Goal: Task Accomplishment & Management: Manage account settings

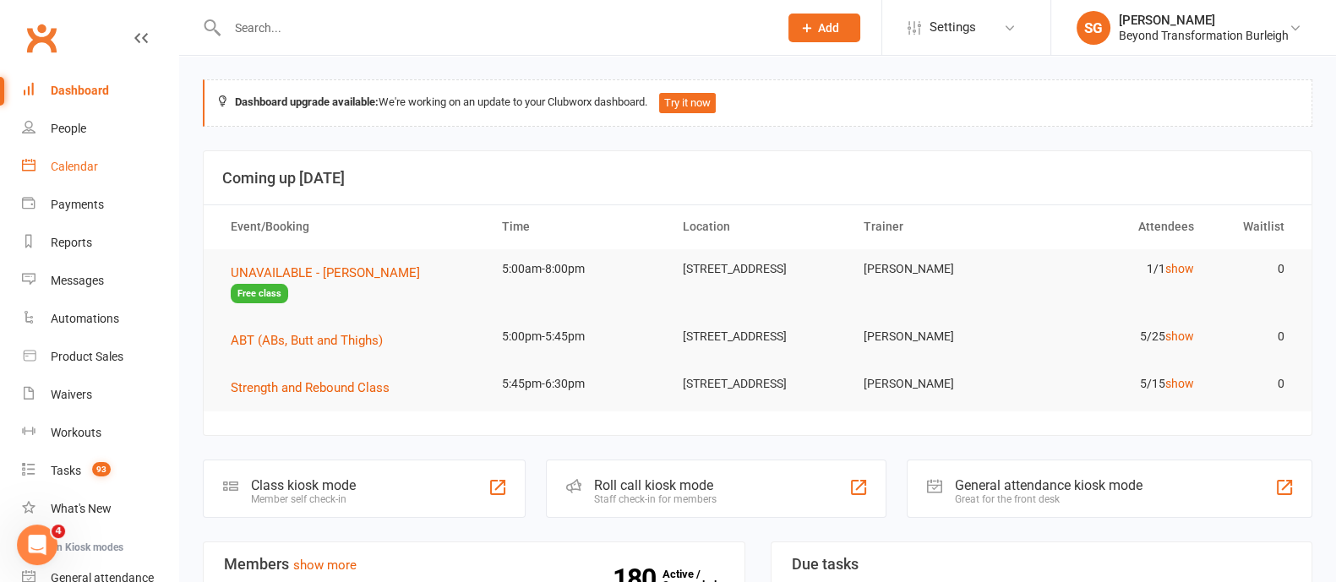
click at [72, 165] on div "Calendar" at bounding box center [74, 167] width 47 height 14
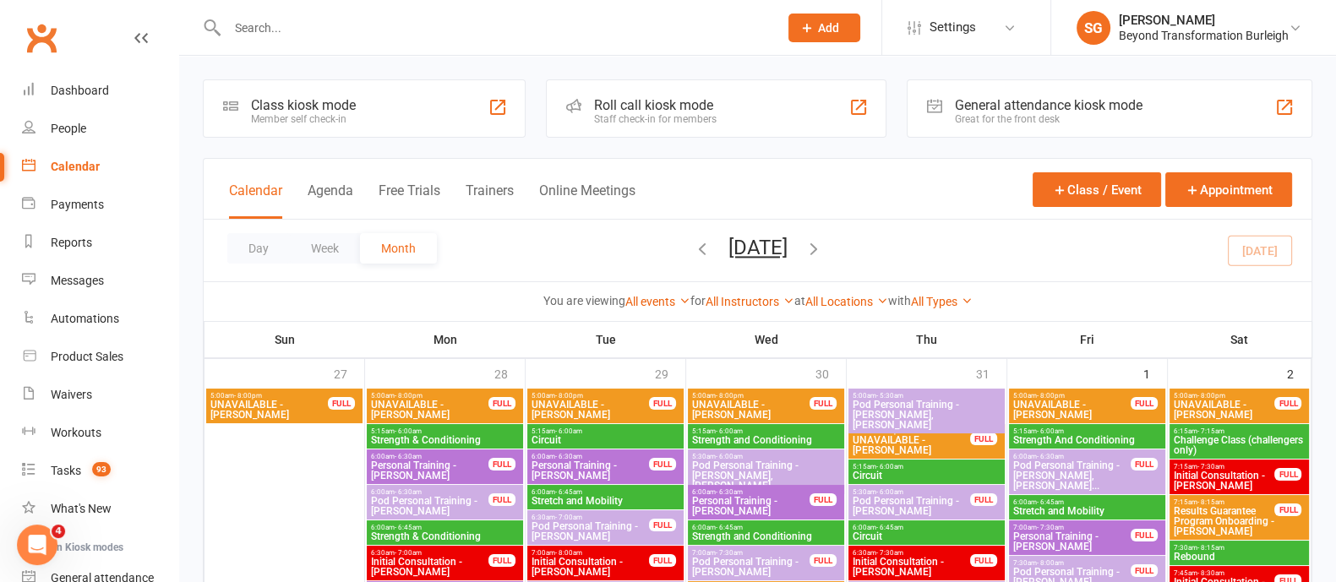
click at [331, 247] on button "Week" at bounding box center [325, 248] width 70 height 30
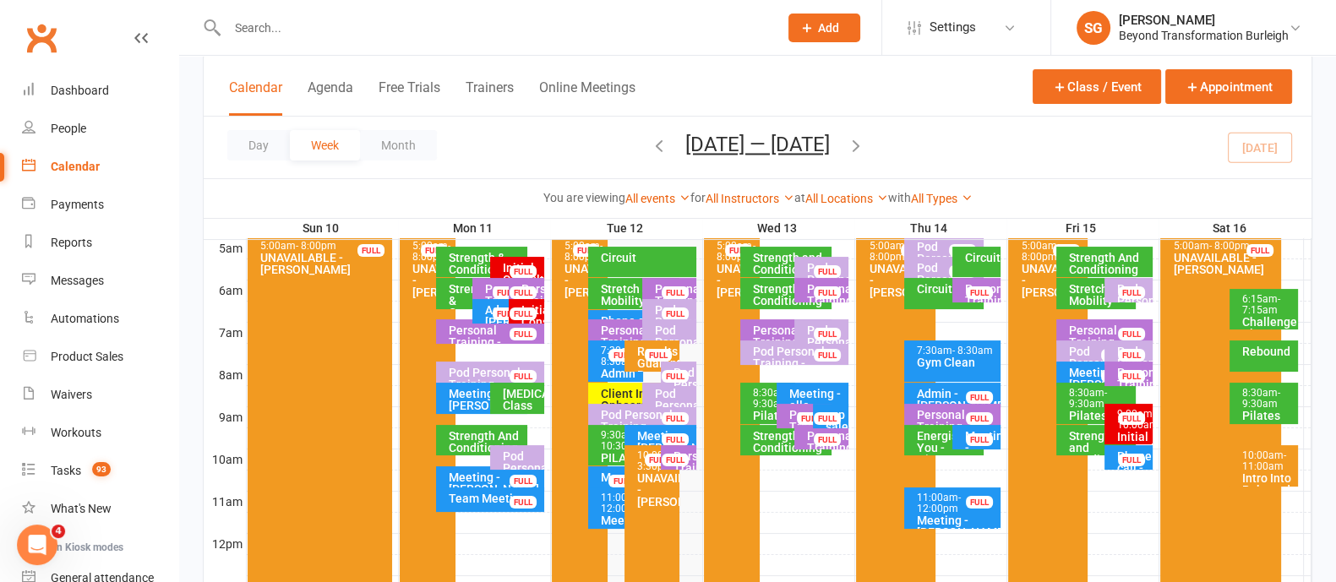
scroll to position [528, 0]
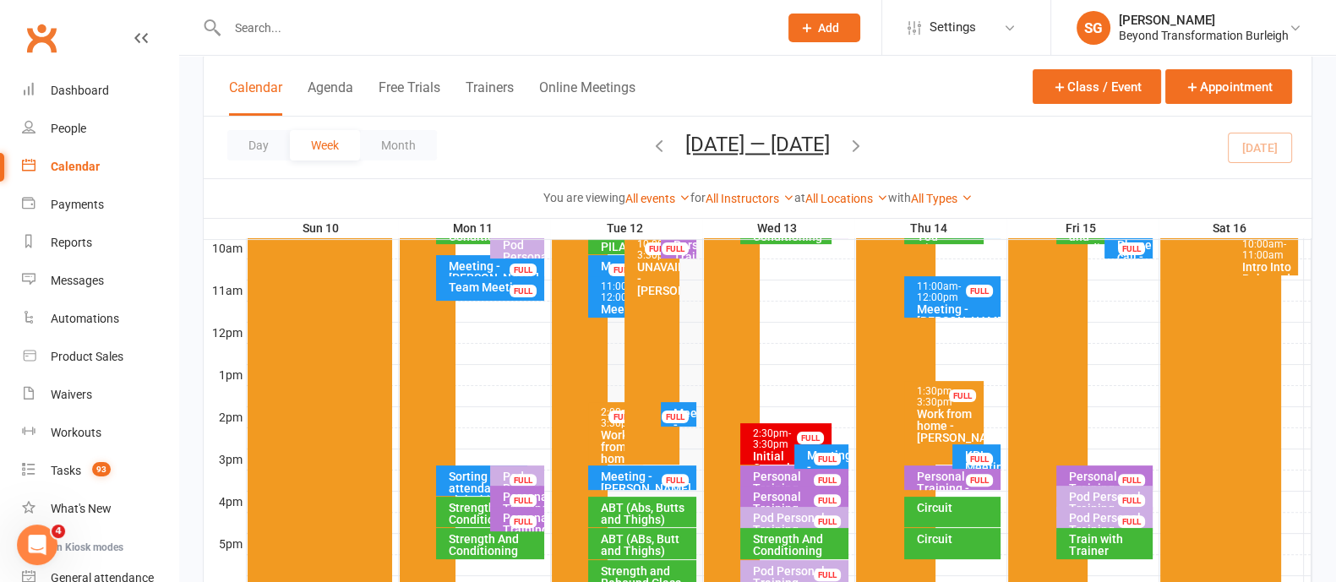
click at [368, 36] on input "text" at bounding box center [494, 28] width 544 height 24
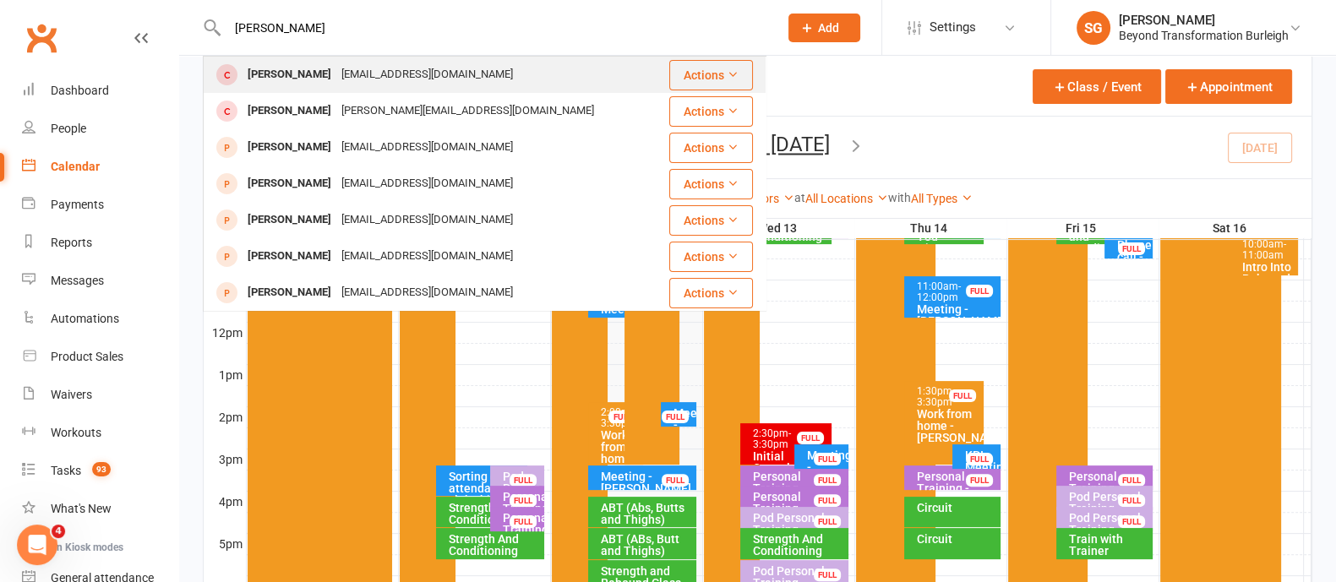
type input "[PERSON_NAME]"
click at [525, 81] on div "[PERSON_NAME] [EMAIL_ADDRESS][DOMAIN_NAME]" at bounding box center [436, 74] width 463 height 35
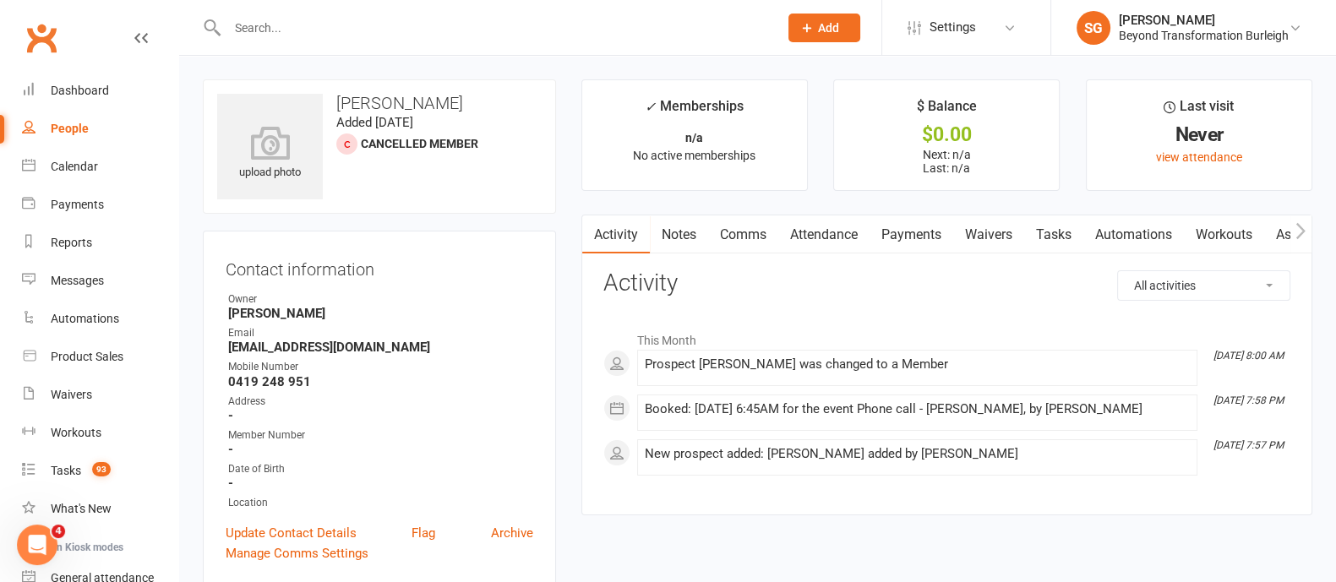
scroll to position [422, 0]
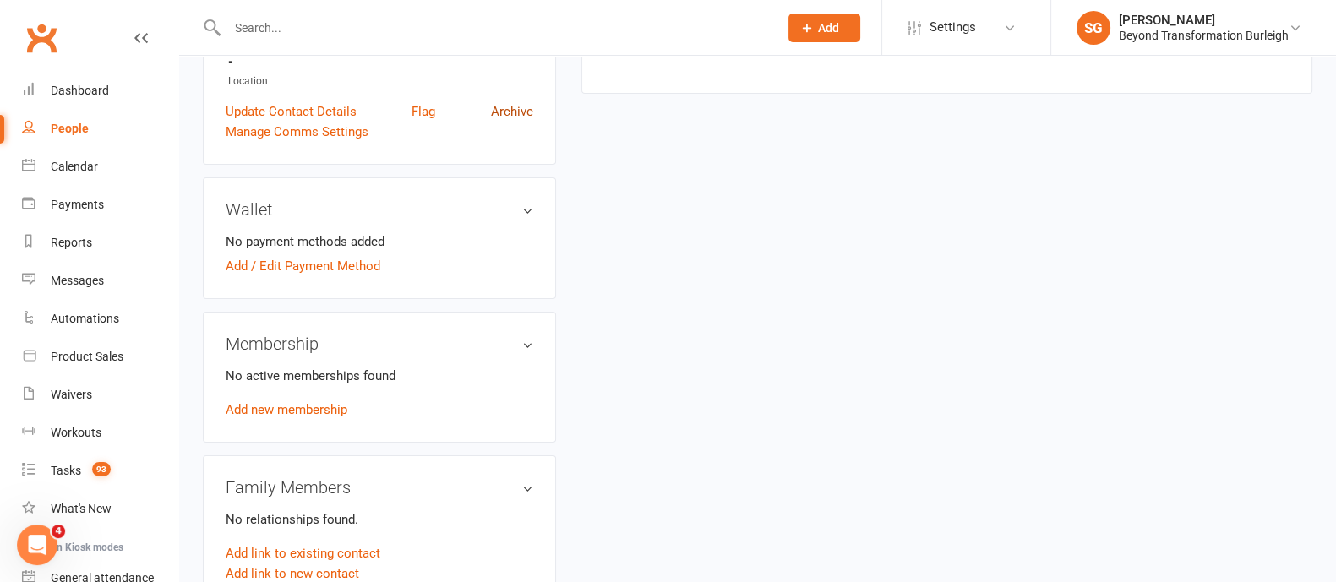
click at [506, 114] on link "Archive" at bounding box center [512, 111] width 42 height 20
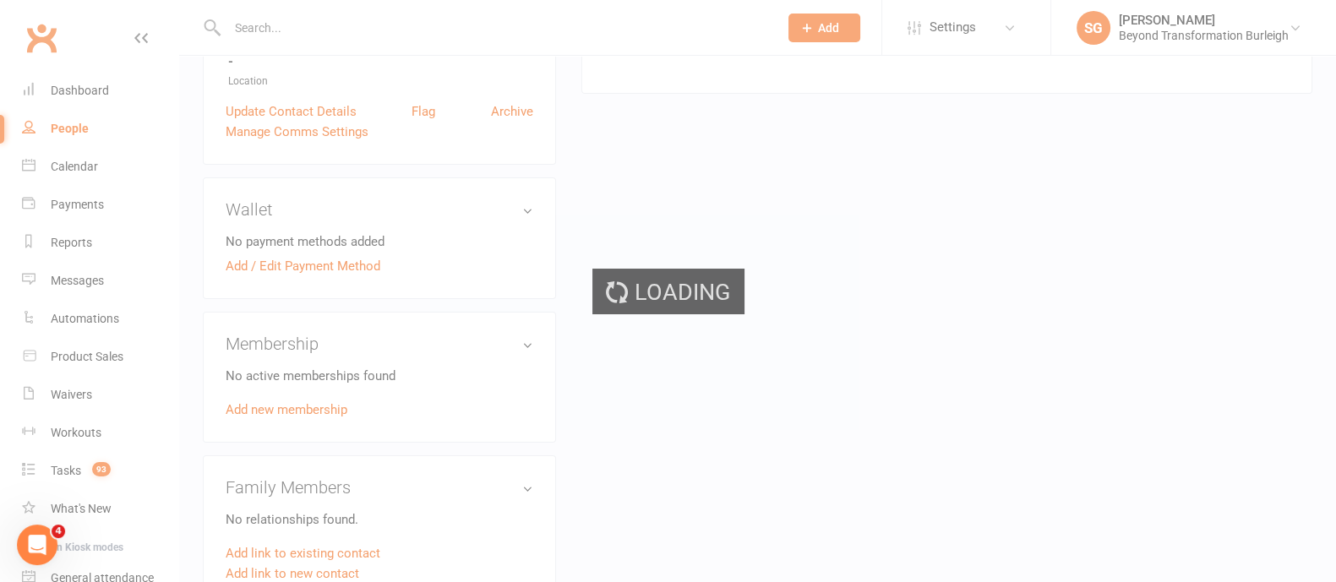
select select "100"
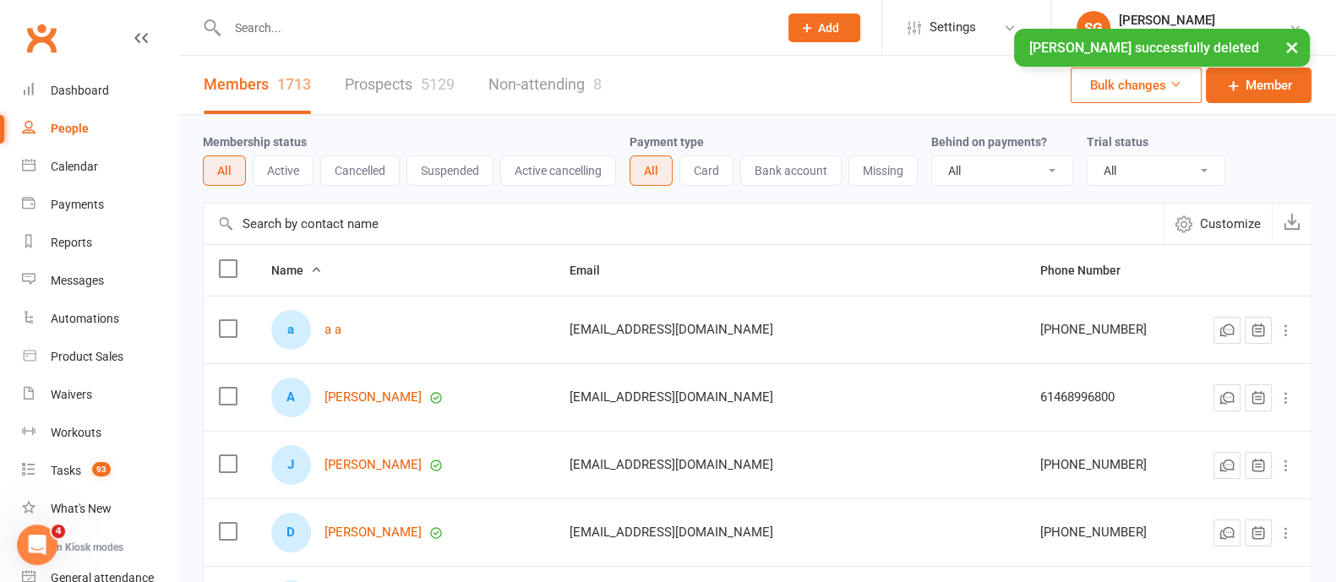
click at [260, 29] on div "× [PERSON_NAME] successfully deleted" at bounding box center [657, 29] width 1315 height 0
click at [276, 22] on input "text" at bounding box center [494, 28] width 544 height 24
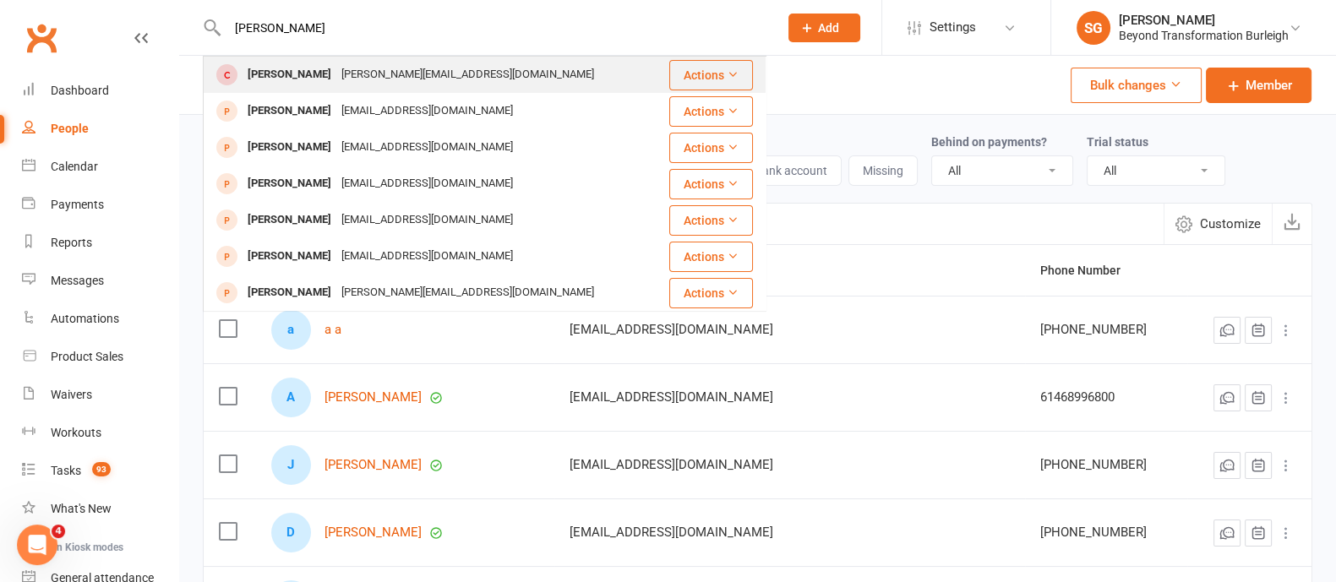
type input "[PERSON_NAME]"
click at [336, 65] on div "[PERSON_NAME]" at bounding box center [290, 75] width 94 height 25
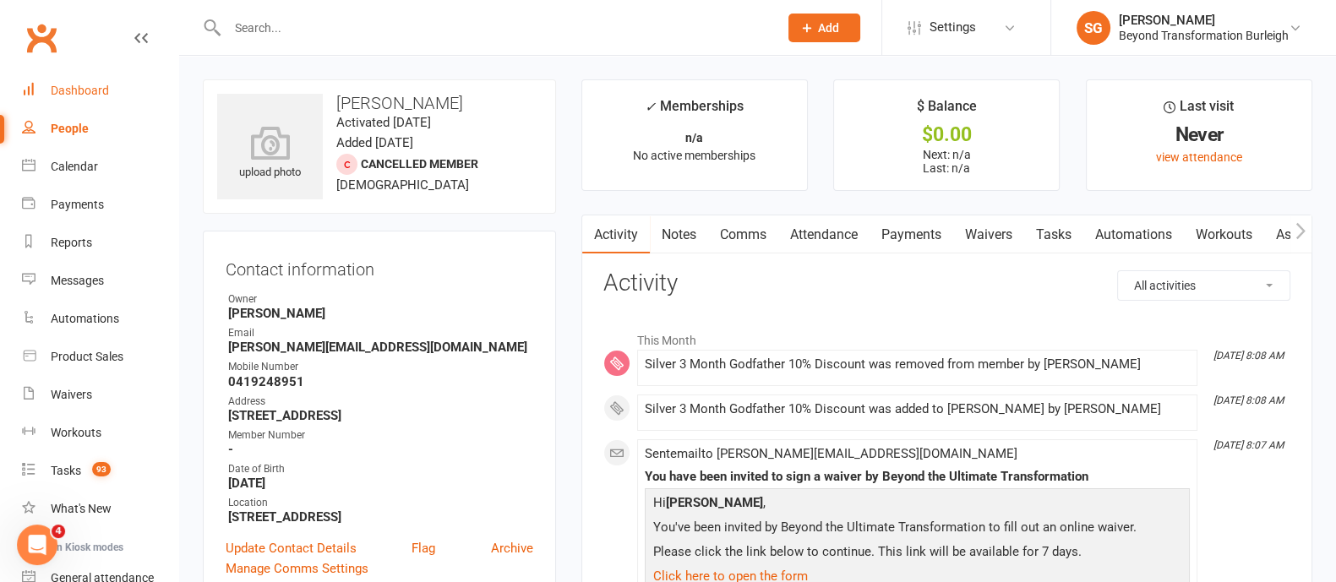
click at [103, 91] on div "Dashboard" at bounding box center [80, 91] width 58 height 14
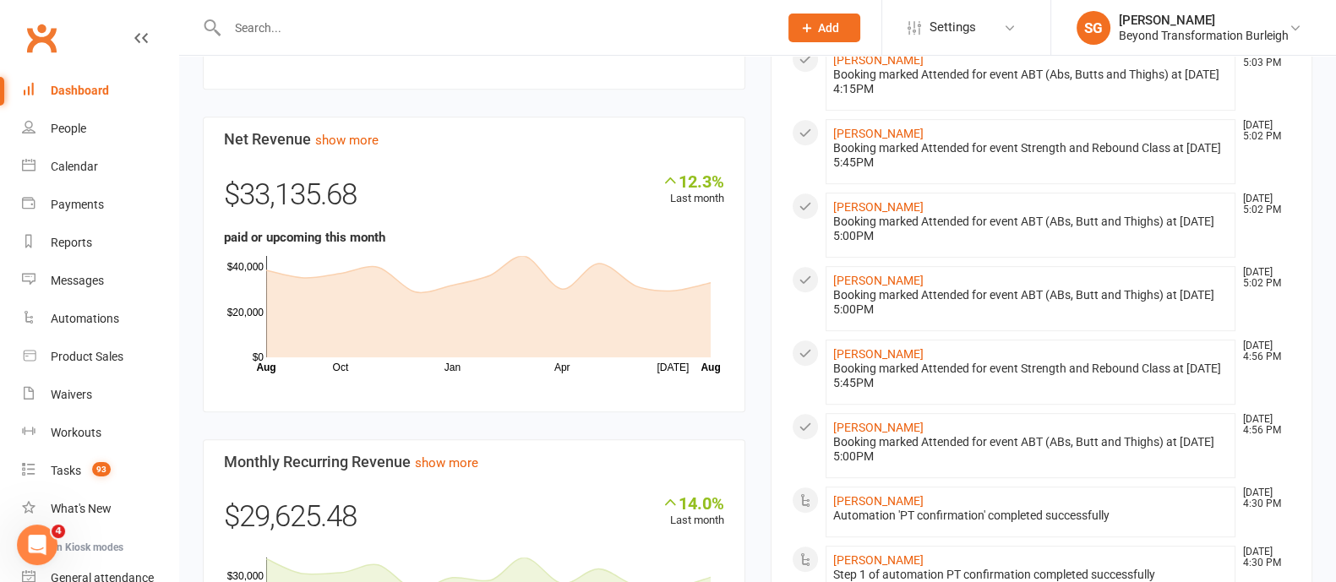
scroll to position [951, 0]
